Goal: Task Accomplishment & Management: Manage account settings

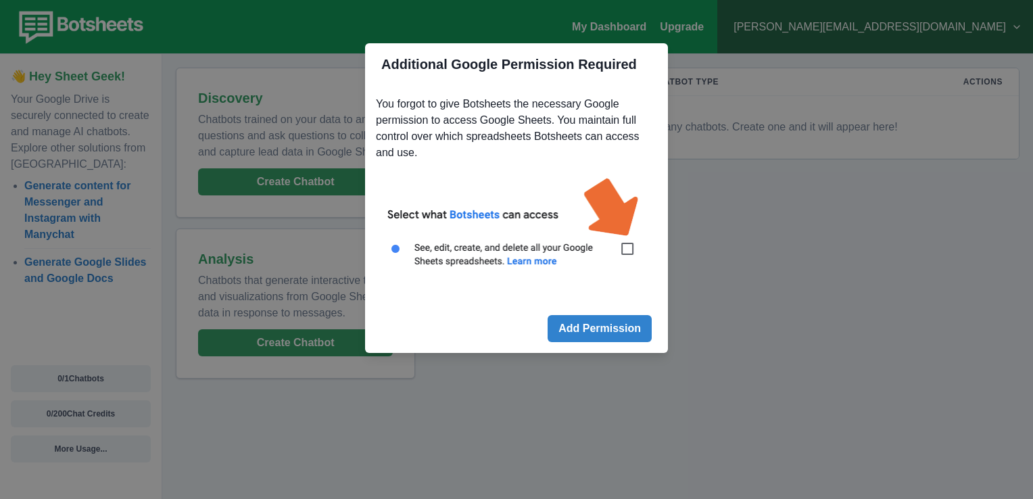
click at [628, 253] on img at bounding box center [516, 229] width 281 height 127
click at [769, 291] on div "Additional Google Permission Required You forgot to give Botsheets the necessar…" at bounding box center [516, 249] width 1033 height 499
click at [630, 239] on img at bounding box center [516, 229] width 281 height 127
click at [630, 248] on img at bounding box center [516, 229] width 281 height 127
click at [628, 255] on img at bounding box center [516, 229] width 281 height 127
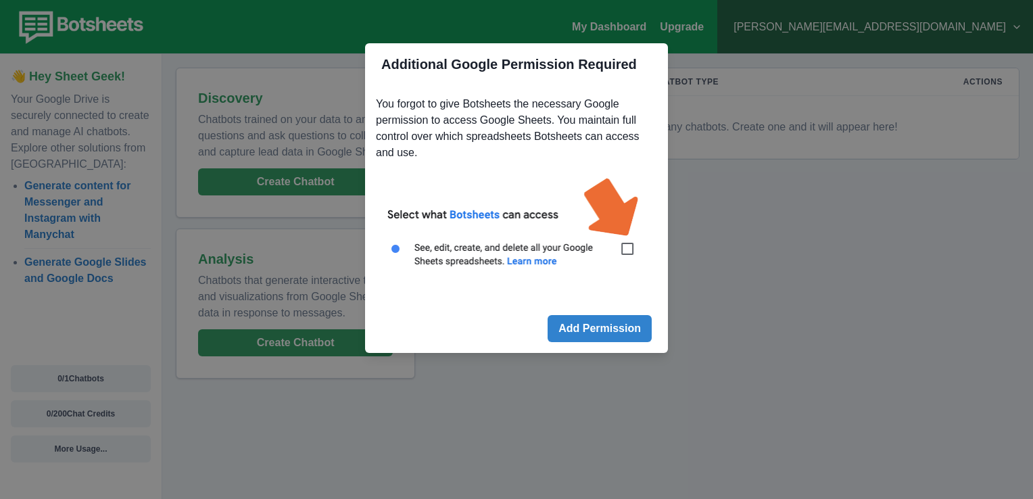
click at [623, 247] on img at bounding box center [516, 229] width 281 height 127
click at [487, 262] on img at bounding box center [516, 229] width 281 height 127
click at [421, 212] on img at bounding box center [516, 229] width 281 height 127
click at [599, 245] on img at bounding box center [516, 229] width 281 height 127
click at [626, 245] on img at bounding box center [516, 229] width 281 height 127
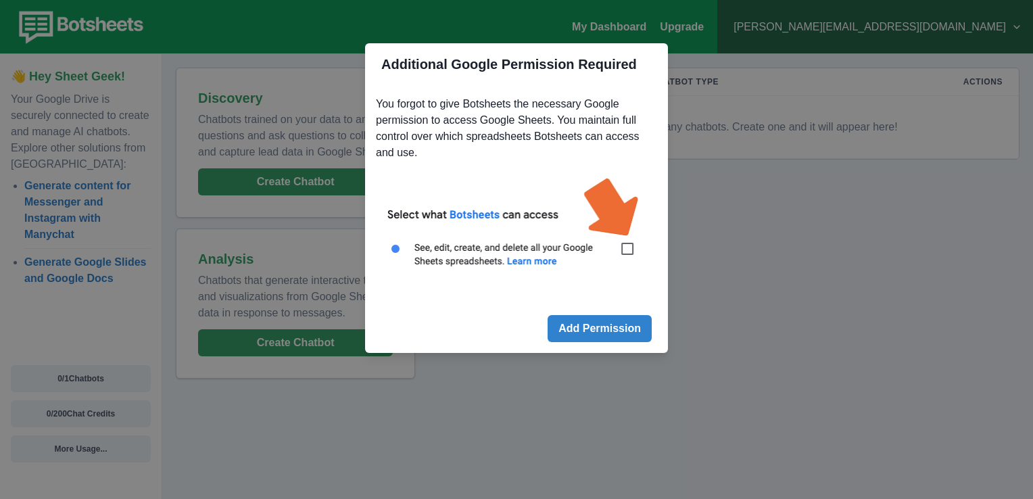
click at [626, 245] on img at bounding box center [516, 229] width 281 height 127
click at [622, 331] on button "Add Permission" at bounding box center [600, 328] width 104 height 27
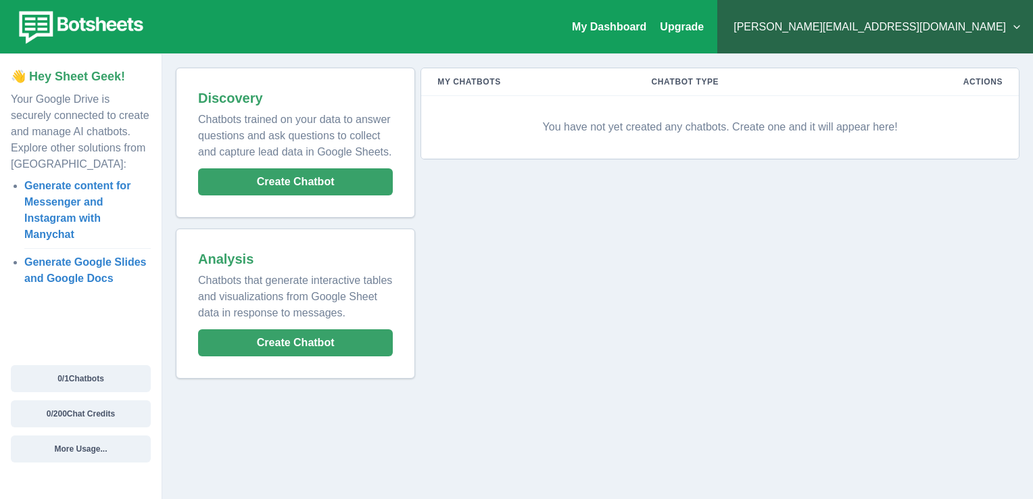
click at [995, 23] on button "michael.mofeed.fadyd@gmail.com" at bounding box center [875, 27] width 294 height 27
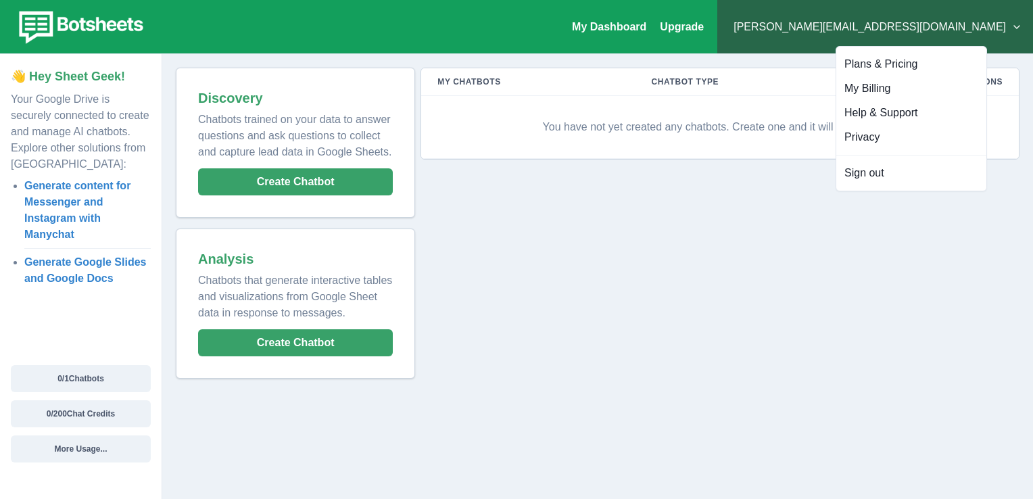
click at [709, 250] on div "My Chatbots Chatbot Type Actions You have not yet created any chatbots. Create …" at bounding box center [717, 223] width 605 height 311
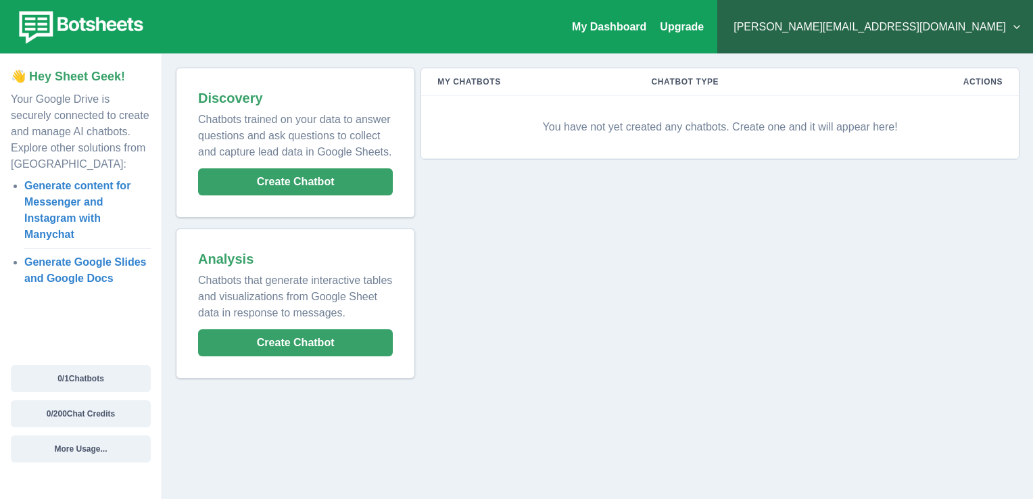
click at [986, 42] on div "michael.mofeed.fadyd@gmail.com Plans & Pricing My Billing Help & Support Privac…" at bounding box center [875, 26] width 316 height 53
click at [991, 26] on button "michael.mofeed.fadyd@gmail.com" at bounding box center [875, 27] width 294 height 27
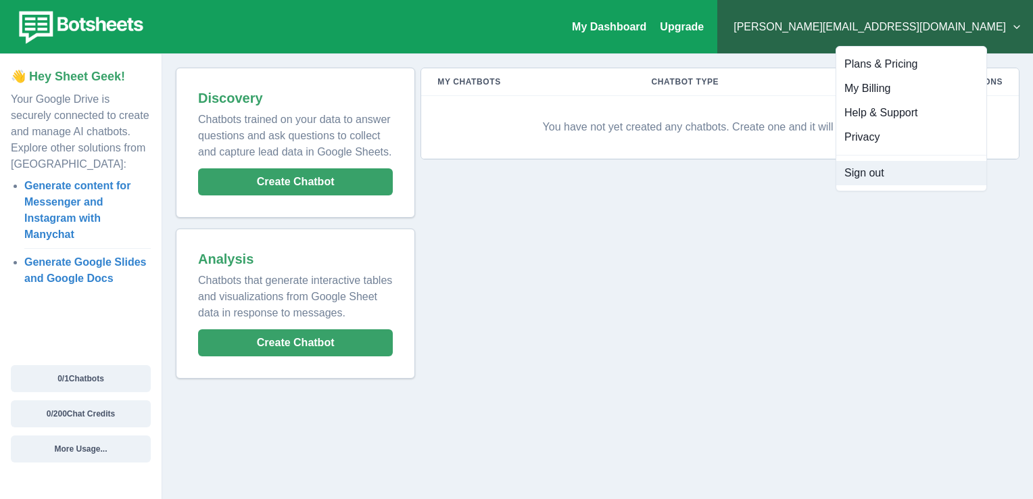
click at [858, 176] on button "Sign out" at bounding box center [911, 173] width 150 height 24
